Goal: Task Accomplishment & Management: Contribute content

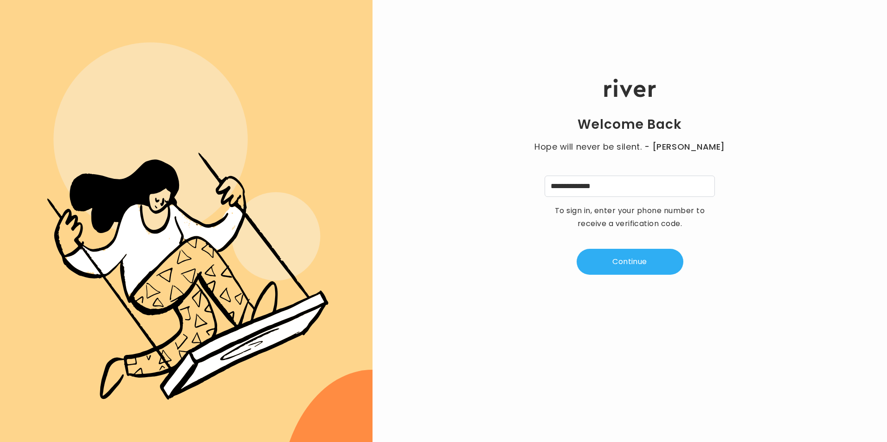
type input "**********"
type input "*"
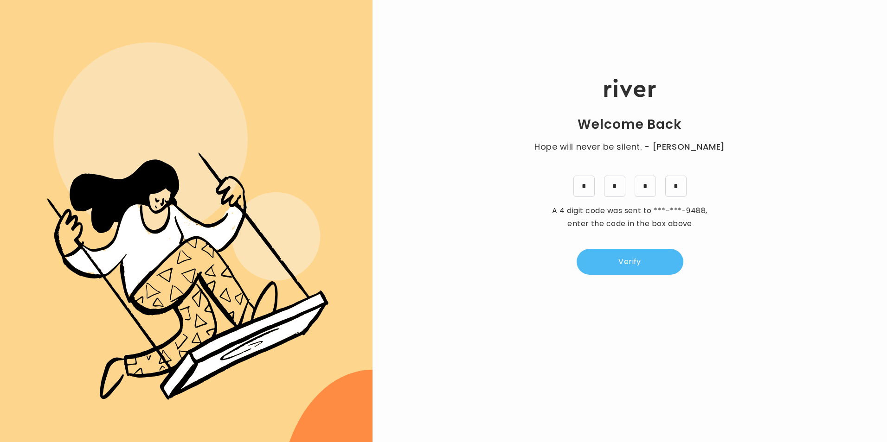
click at [645, 260] on button "Verify" at bounding box center [629, 262] width 107 height 26
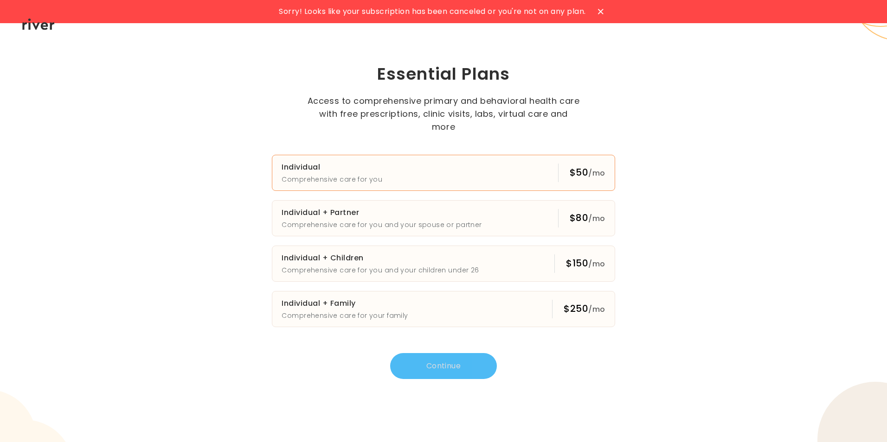
click at [480, 161] on button "Individual Comprehensive care for you $50 /mo" at bounding box center [443, 173] width 343 height 36
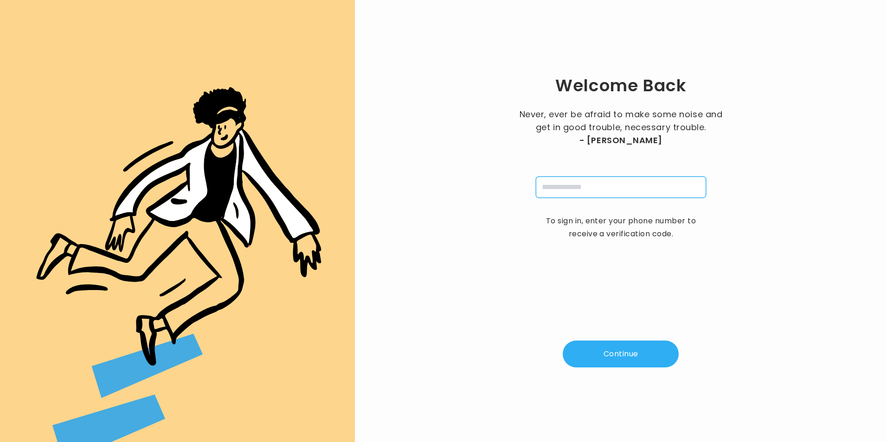
click at [662, 187] on input "tel" at bounding box center [621, 187] width 170 height 21
type input "**********"
click at [647, 339] on div "**********" at bounding box center [621, 221] width 502 height 413
drag, startPoint x: 648, startPoint y: 352, endPoint x: 651, endPoint y: 360, distance: 8.2
click at [649, 354] on button "Continue" at bounding box center [621, 354] width 116 height 27
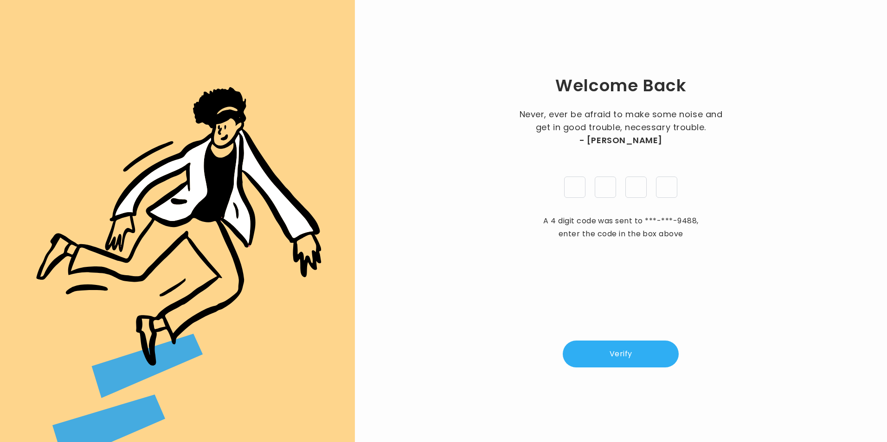
type input "*"
click at [620, 353] on button "Verify" at bounding box center [621, 354] width 116 height 27
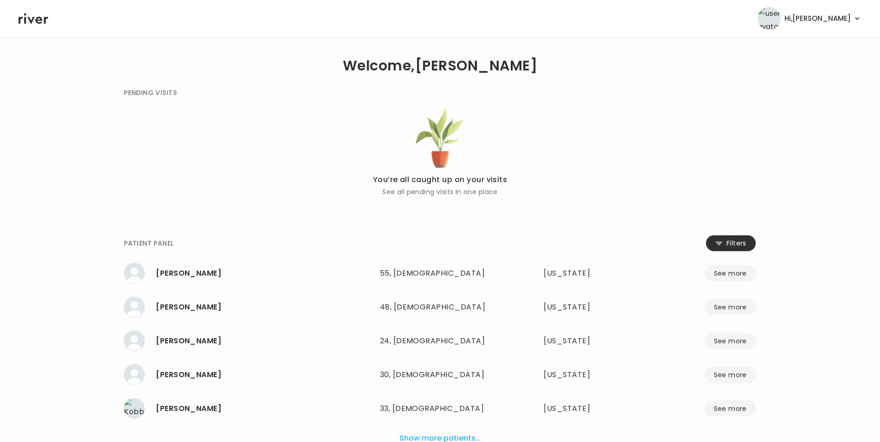
click at [741, 236] on button "Filters" at bounding box center [730, 243] width 51 height 17
click at [374, 242] on input "name" at bounding box center [412, 245] width 295 height 19
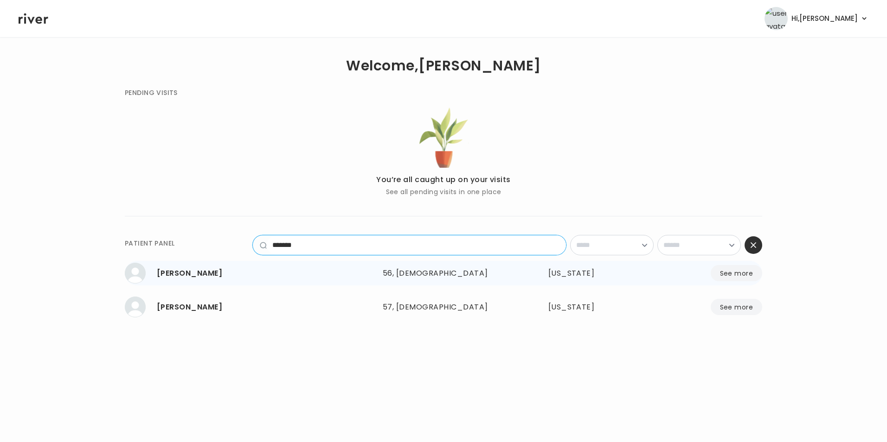
type input "*******"
click at [737, 279] on button "See more" at bounding box center [735, 273] width 51 height 16
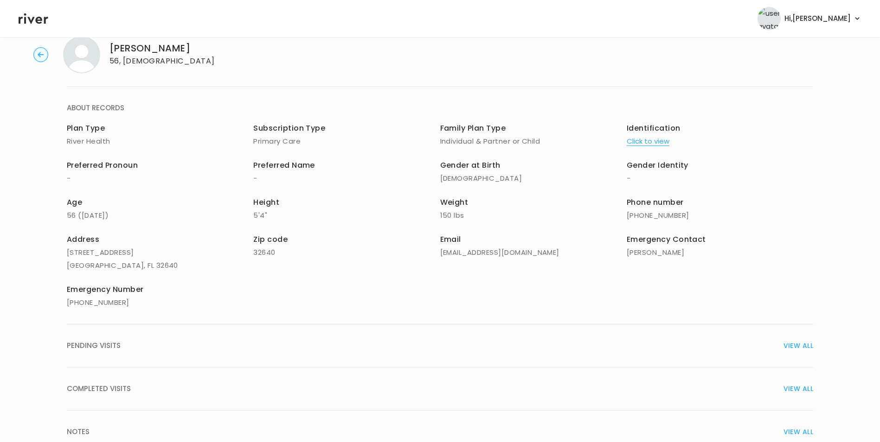
scroll to position [66, 0]
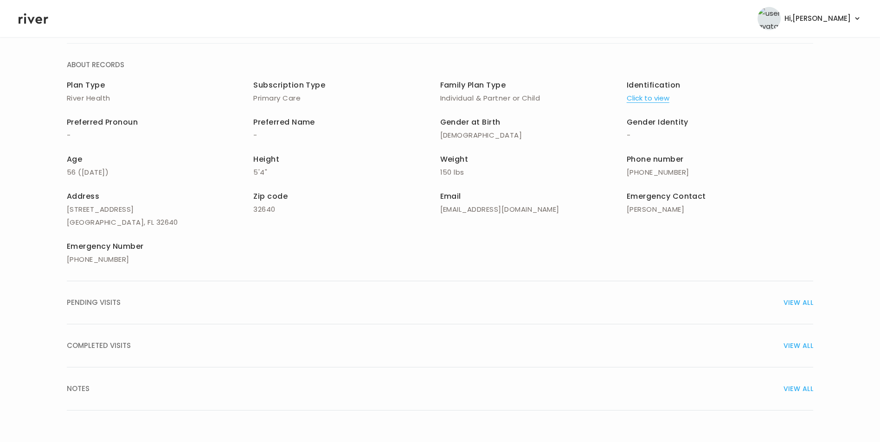
click at [802, 387] on span "VIEW ALL" at bounding box center [798, 389] width 30 height 13
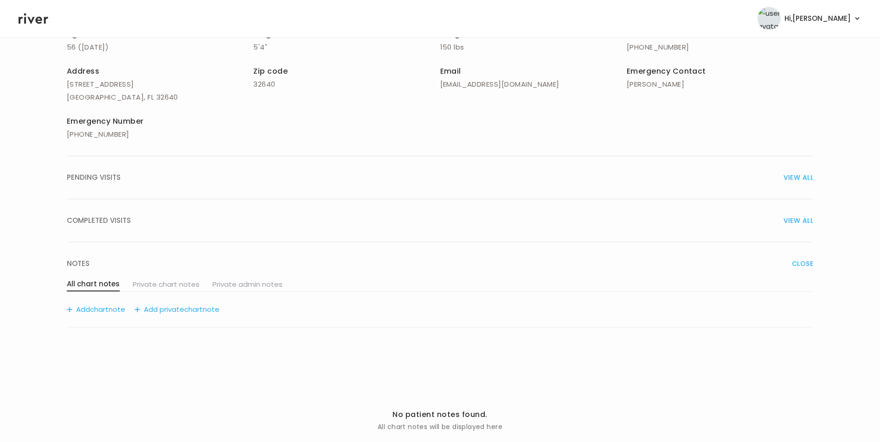
scroll to position [205, 0]
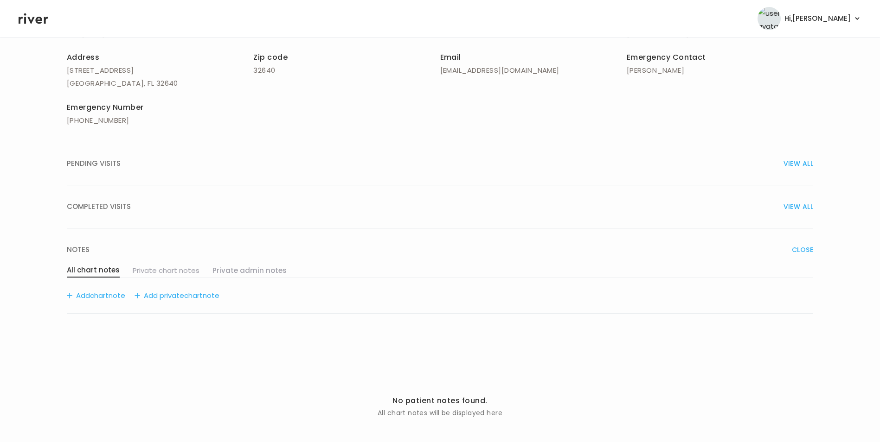
click at [235, 273] on button "Private admin notes" at bounding box center [249, 270] width 74 height 13
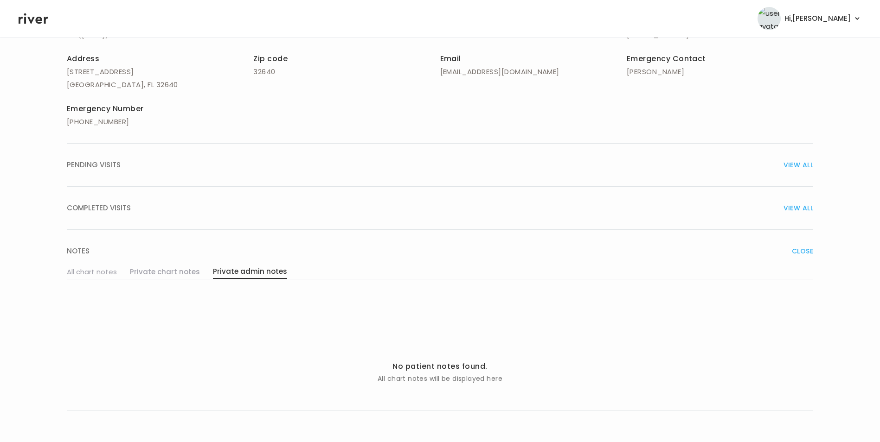
click at [176, 276] on button "Private chart notes" at bounding box center [165, 272] width 70 height 13
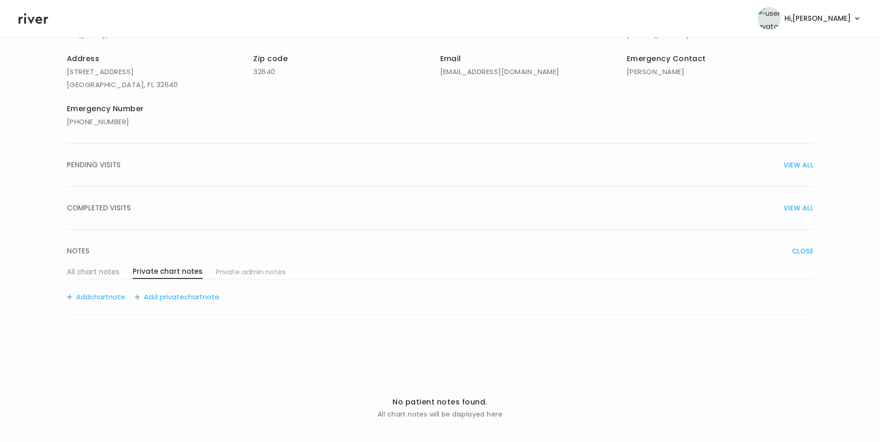
click at [102, 272] on button "All chart notes" at bounding box center [93, 272] width 53 height 13
click at [103, 268] on button "All chart notes" at bounding box center [93, 272] width 53 height 14
click at [115, 297] on button "Add chart note" at bounding box center [96, 297] width 58 height 13
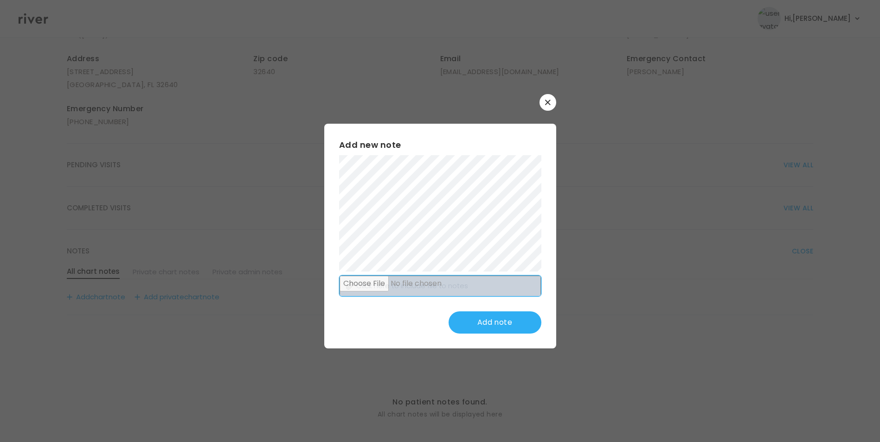
click at [451, 281] on input "file" at bounding box center [439, 286] width 201 height 21
type input "**********"
click at [483, 329] on button "Add note" at bounding box center [494, 323] width 93 height 22
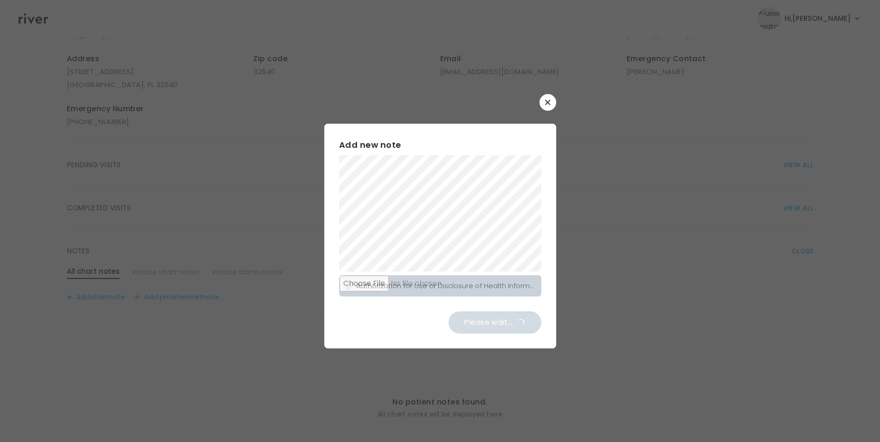
scroll to position [161, 0]
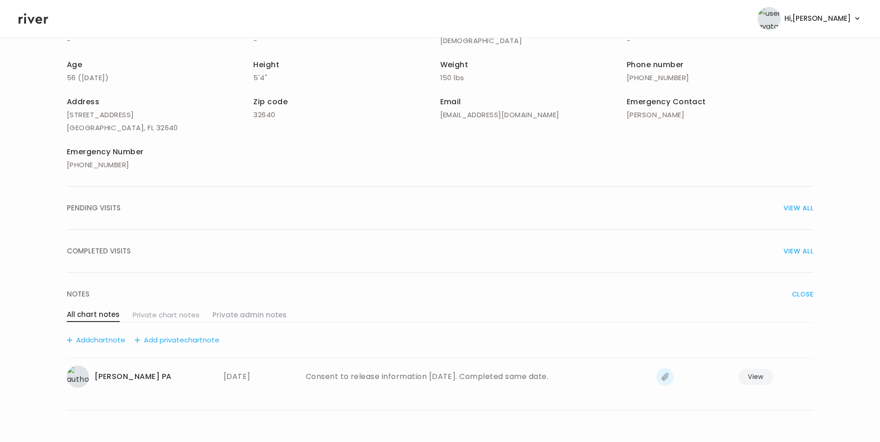
click at [237, 316] on button "Private admin notes" at bounding box center [249, 315] width 74 height 13
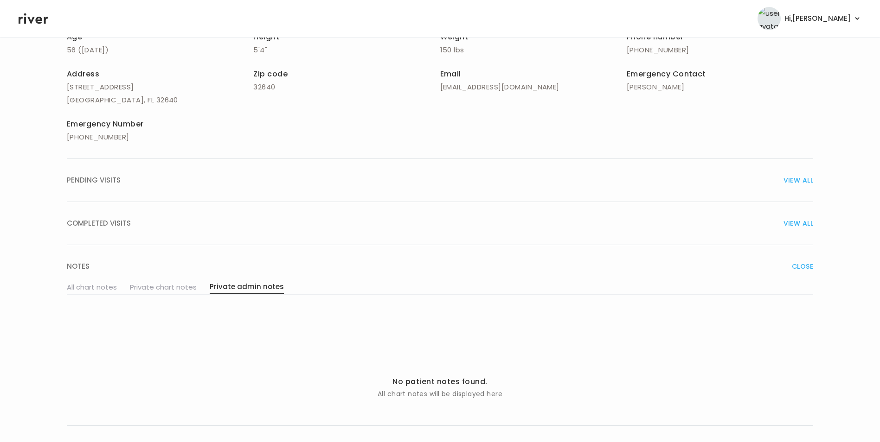
scroll to position [204, 0]
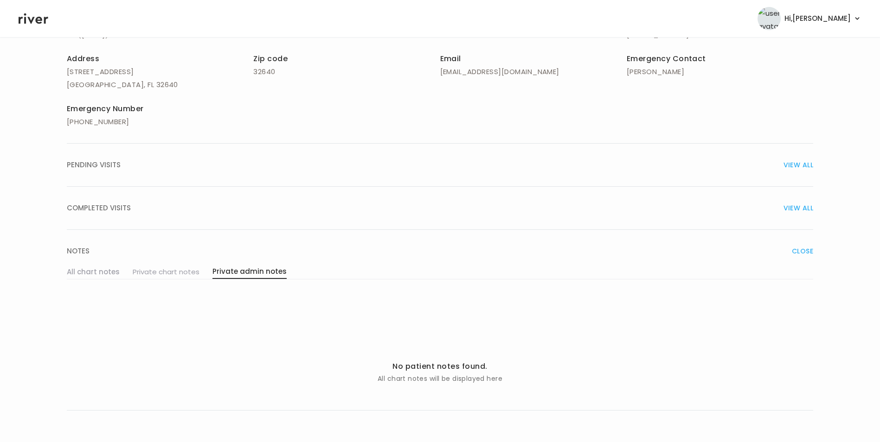
click at [93, 271] on button "All chart notes" at bounding box center [93, 272] width 53 height 13
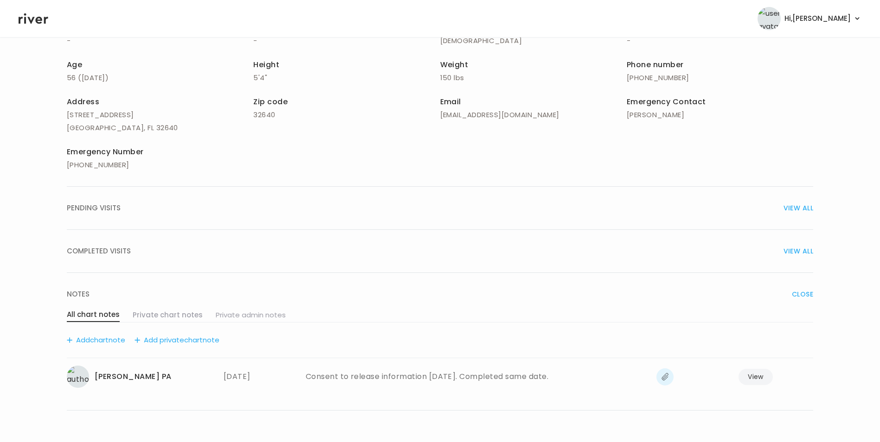
click at [185, 316] on button "Private chart notes" at bounding box center [168, 315] width 70 height 13
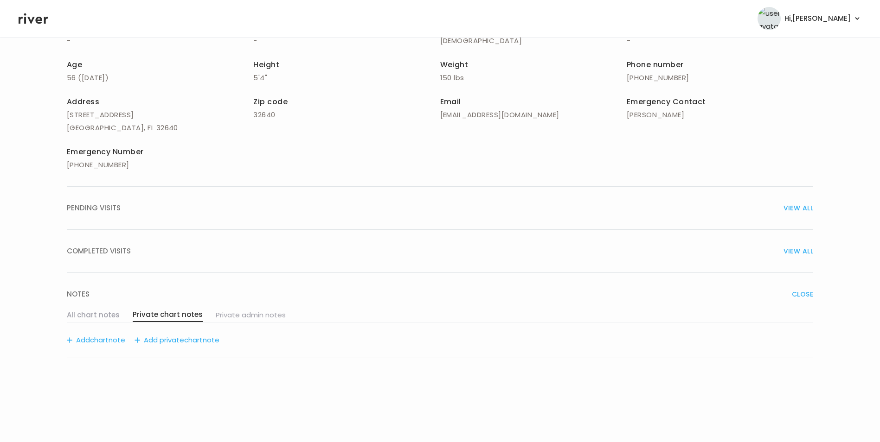
click at [95, 315] on button "All chart notes" at bounding box center [93, 315] width 53 height 13
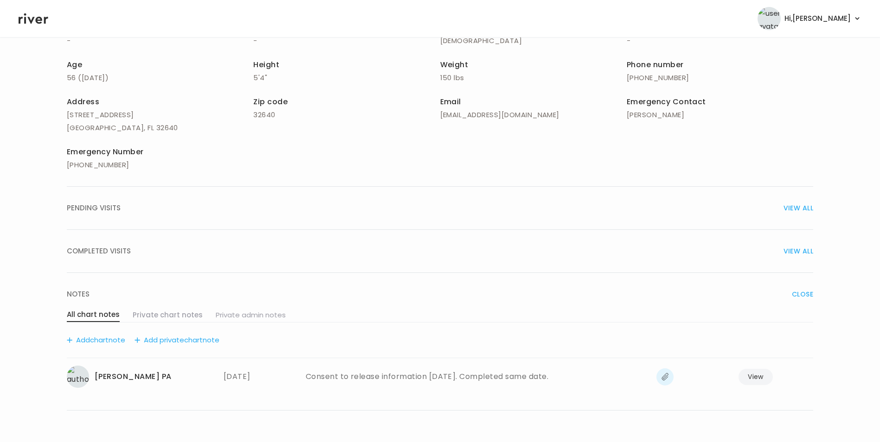
click at [146, 314] on button "Private chart notes" at bounding box center [168, 315] width 70 height 13
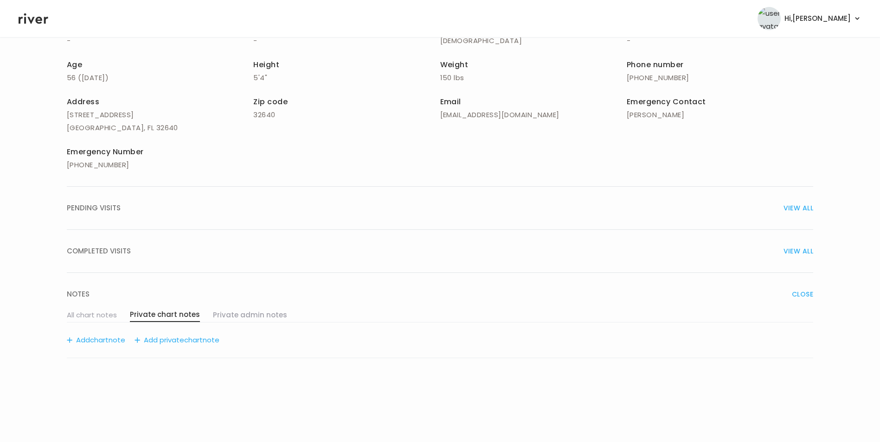
click at [235, 314] on button "Private admin notes" at bounding box center [250, 315] width 74 height 13
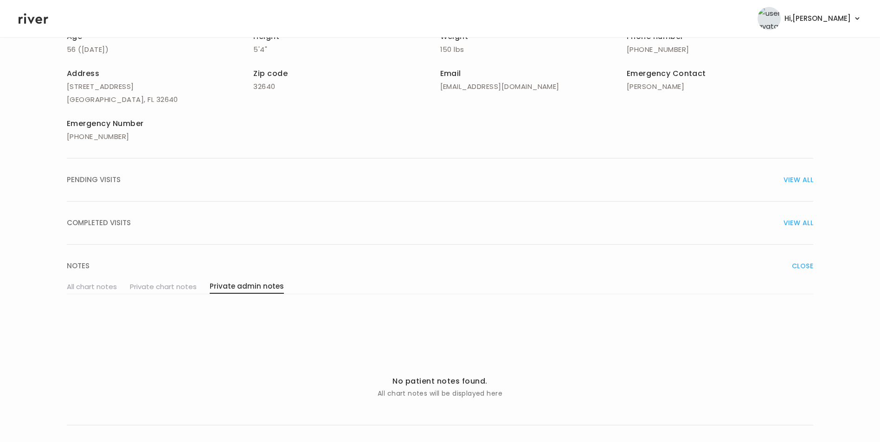
scroll to position [204, 0]
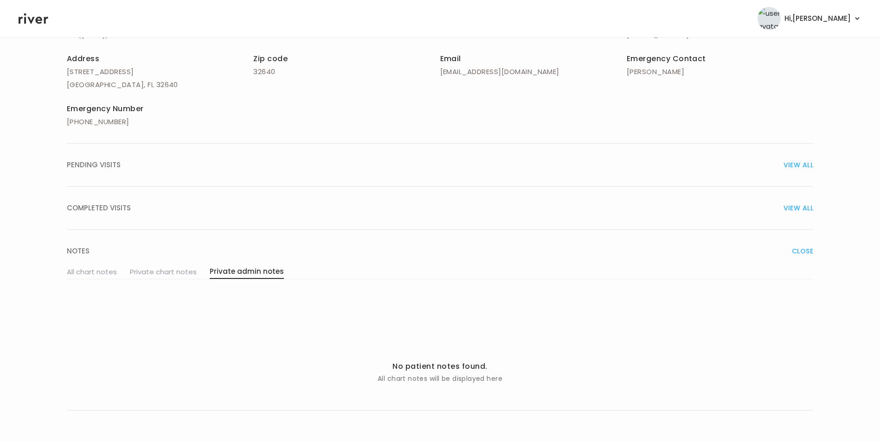
click at [387, 383] on p "All chart notes will be displayed here" at bounding box center [439, 378] width 125 height 11
click at [795, 251] on span "CLOSE" at bounding box center [802, 251] width 21 height 13
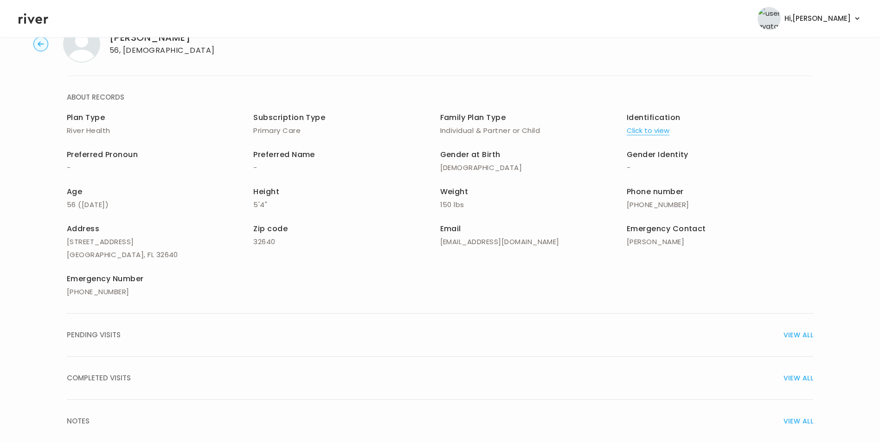
scroll to position [0, 0]
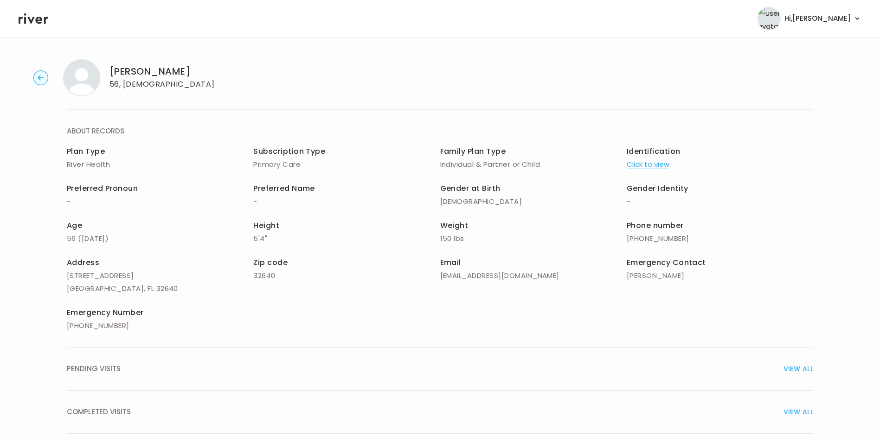
drag, startPoint x: 19, startPoint y: 17, endPoint x: 26, endPoint y: 24, distance: 9.5
click at [19, 17] on icon at bounding box center [34, 18] width 30 height 11
